Goal: Information Seeking & Learning: Learn about a topic

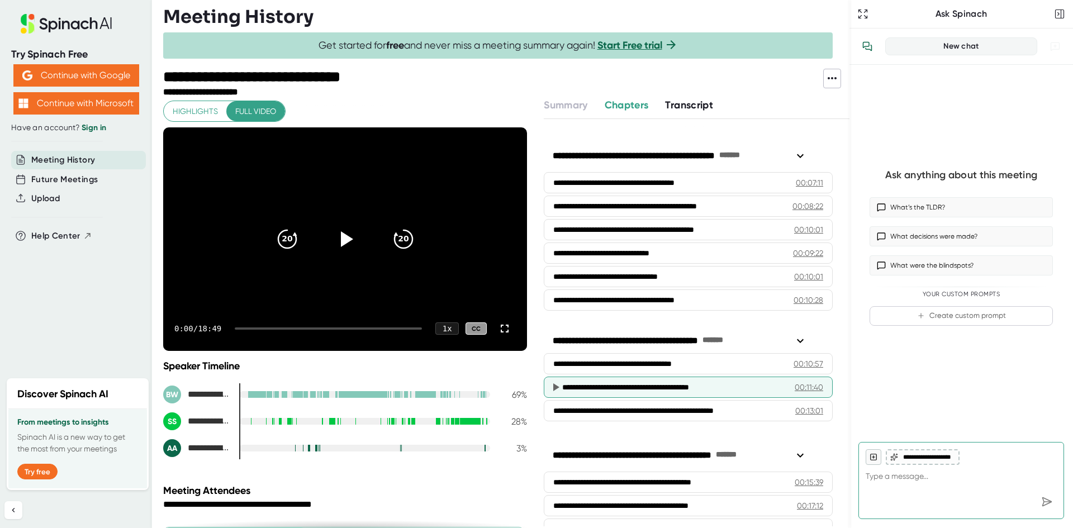
scroll to position [254, 0]
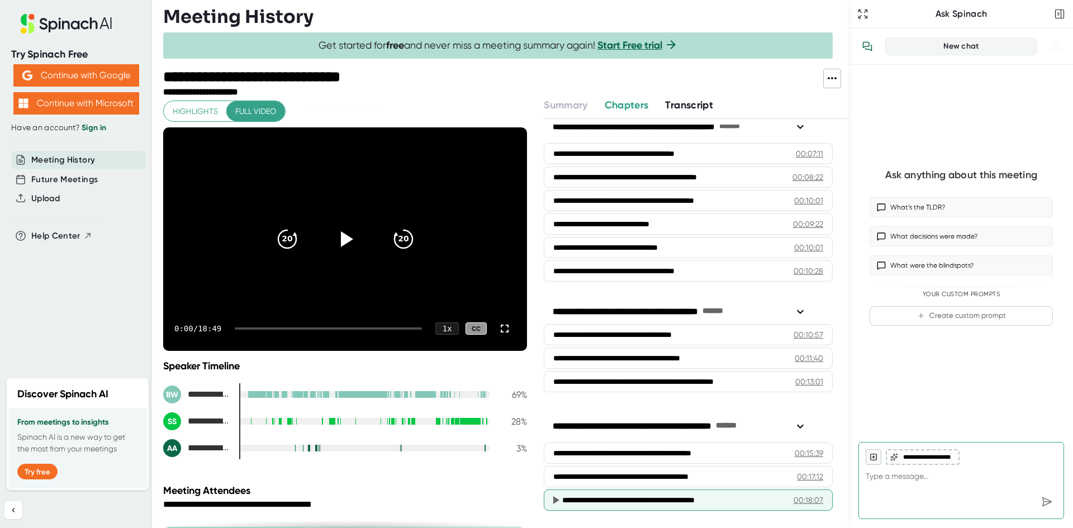
click at [637, 503] on div "**********" at bounding box center [665, 500] width 206 height 11
click at [556, 502] on icon at bounding box center [557, 500] width 6 height 8
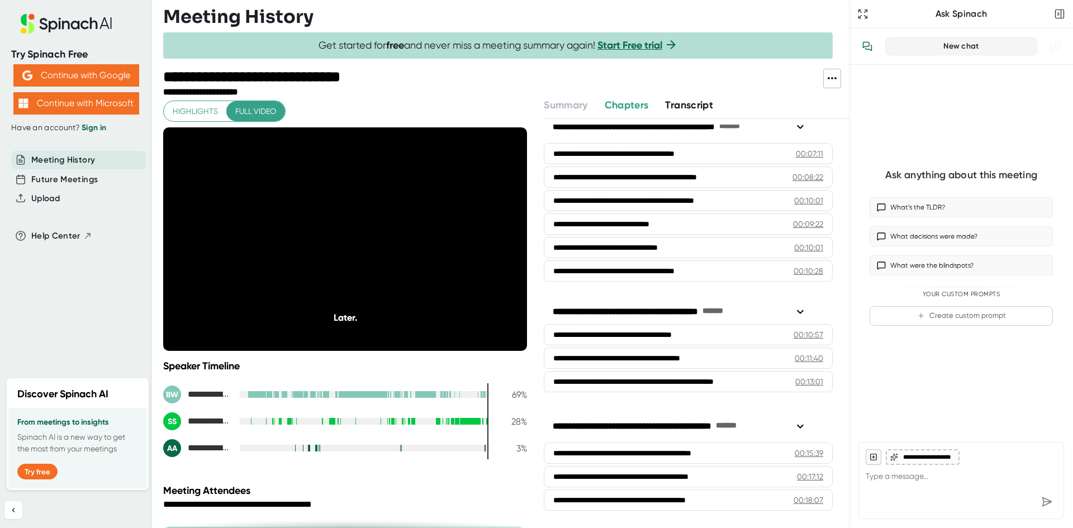
click at [730, 9] on div "Meeting History" at bounding box center [506, 17] width 687 height 22
